Goal: Information Seeking & Learning: Learn about a topic

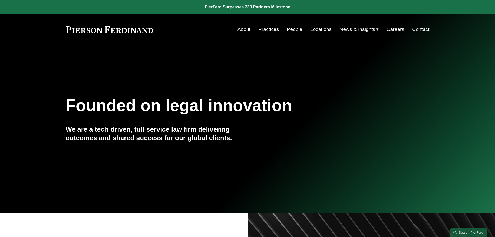
click at [291, 30] on link "People" at bounding box center [295, 29] width 16 height 10
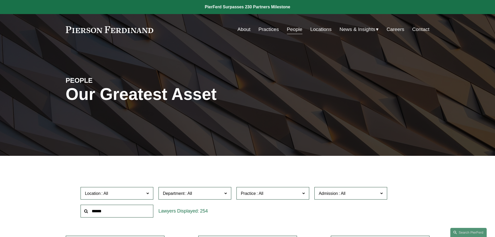
click at [273, 30] on link "Practices" at bounding box center [268, 29] width 21 height 10
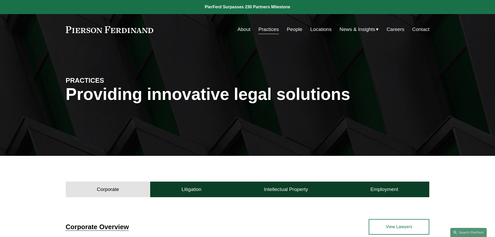
click at [272, 30] on link "Practices" at bounding box center [268, 29] width 21 height 10
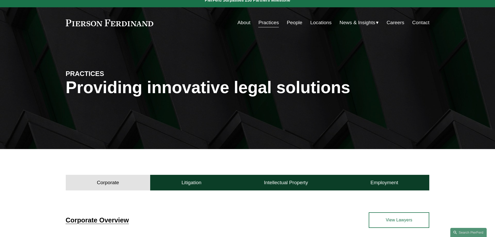
scroll to position [86, 0]
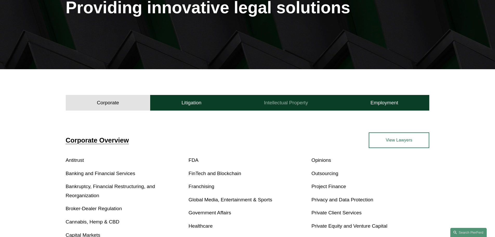
click at [283, 103] on h4 "Intellectual Property" at bounding box center [286, 102] width 44 height 6
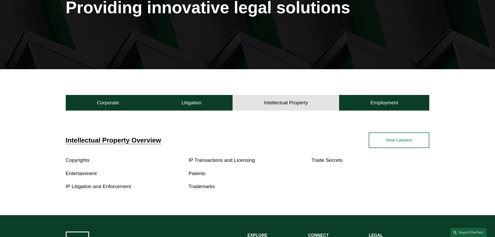
click at [191, 185] on link "Trademarks" at bounding box center [202, 185] width 26 height 5
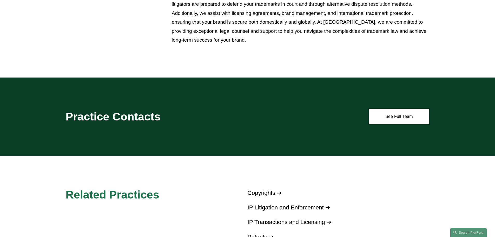
scroll to position [322, 0]
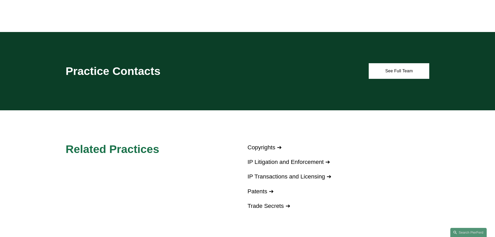
click at [310, 164] on link "IP Litigation and Enforcement ➔" at bounding box center [289, 161] width 83 height 6
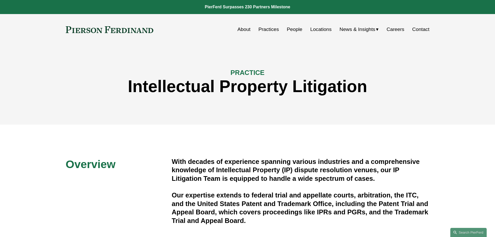
click at [293, 29] on link "People" at bounding box center [295, 29] width 16 height 10
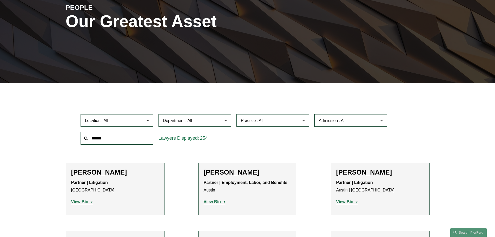
scroll to position [130, 0]
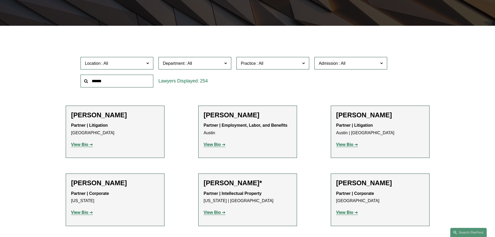
click at [226, 63] on span at bounding box center [225, 62] width 3 height 7
click at [0, 0] on link "Intellectual Property" at bounding box center [0, 0] width 0 height 0
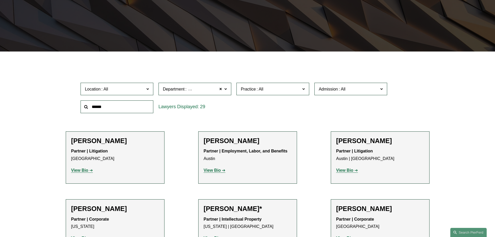
scroll to position [104, 0]
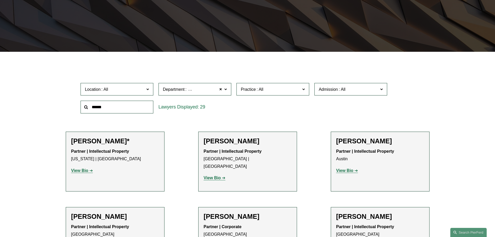
click at [294, 91] on span "Practice" at bounding box center [270, 89] width 59 height 7
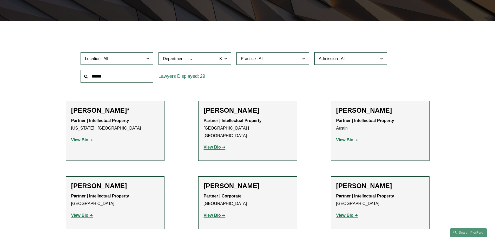
scroll to position [147, 0]
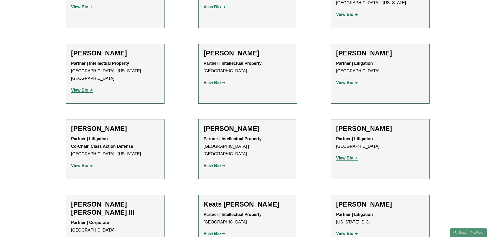
scroll to position [583, 0]
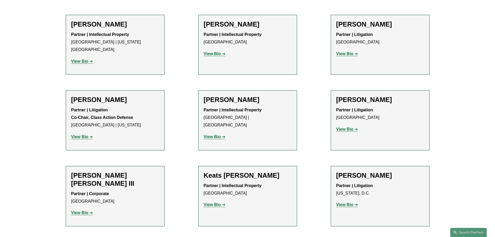
click at [218, 51] on strong "View Bio" at bounding box center [212, 53] width 17 height 4
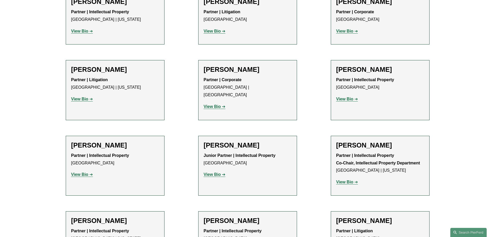
scroll to position [386, 0]
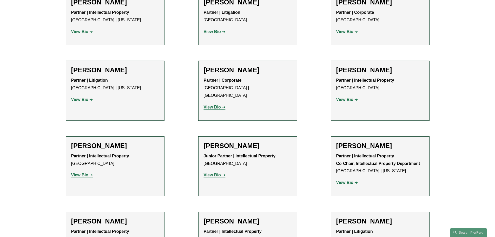
click at [211, 105] on strong "View Bio" at bounding box center [212, 107] width 17 height 4
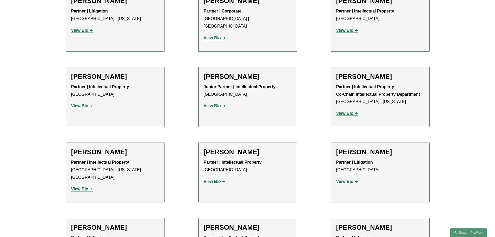
scroll to position [429, 0]
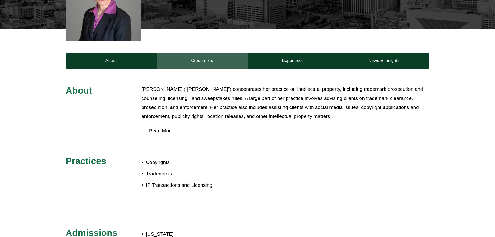
scroll to position [173, 0]
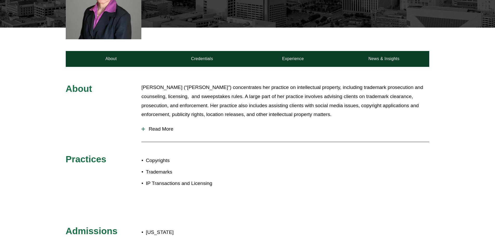
click at [172, 128] on span "Read More" at bounding box center [287, 129] width 284 height 6
click at [166, 128] on span "Read More" at bounding box center [287, 129] width 284 height 6
click at [167, 125] on button "Read More" at bounding box center [285, 129] width 288 height 14
click at [143, 128] on div at bounding box center [143, 129] width 4 height 4
click at [149, 129] on span "Read More" at bounding box center [287, 129] width 284 height 6
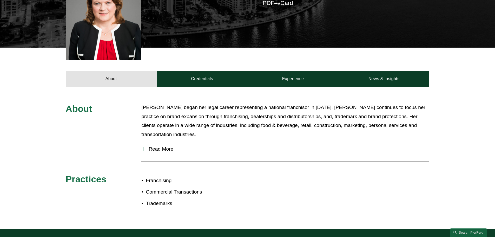
scroll to position [173, 0]
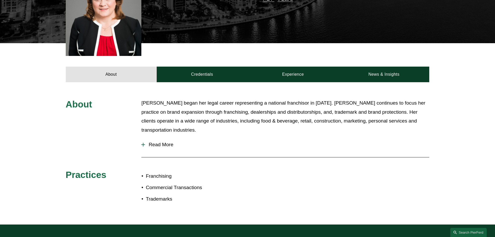
click at [156, 142] on span "Read More" at bounding box center [287, 145] width 284 height 6
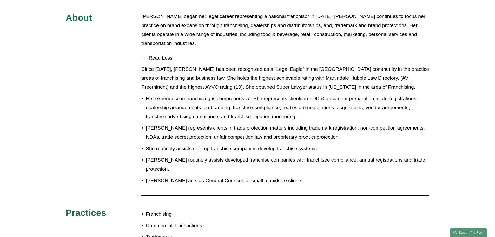
scroll to position [216, 0]
